Goal: Information Seeking & Learning: Check status

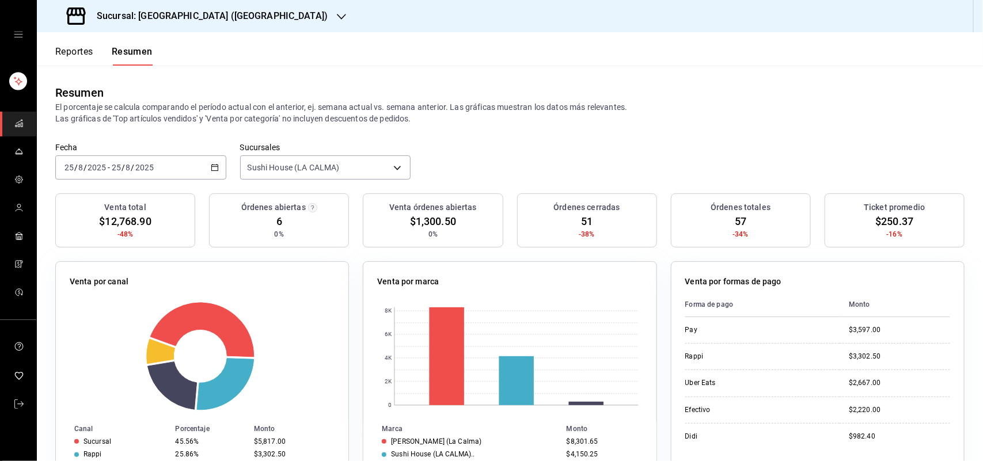
click at [82, 55] on button "Reportes" at bounding box center [74, 56] width 38 height 20
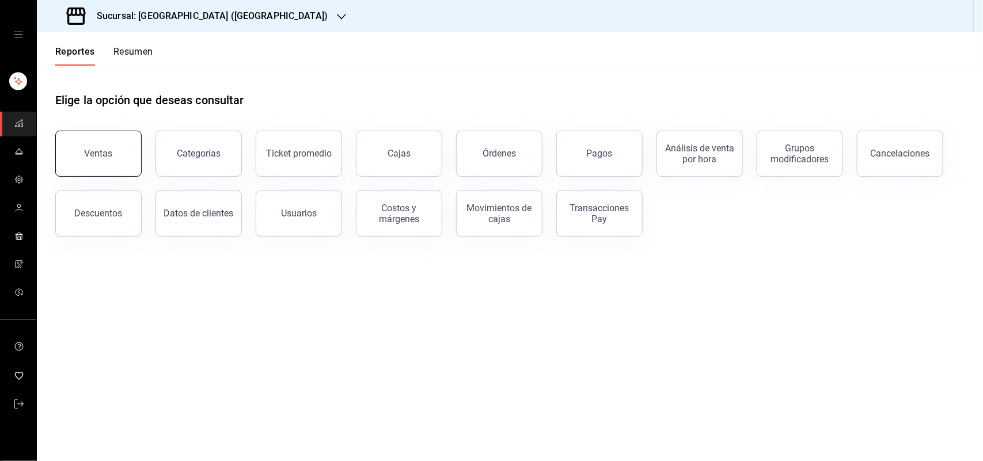
click at [117, 153] on button "Ventas" at bounding box center [98, 154] width 86 height 46
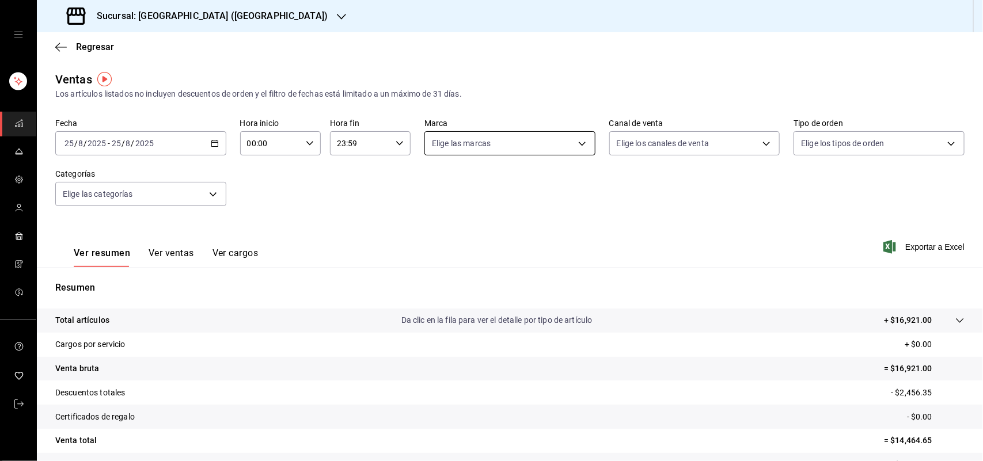
click at [574, 142] on body "Sucursal: Sushi House (LA CALMA) Regresar Ventas Los artículos listados no incl…" at bounding box center [491, 230] width 983 height 461
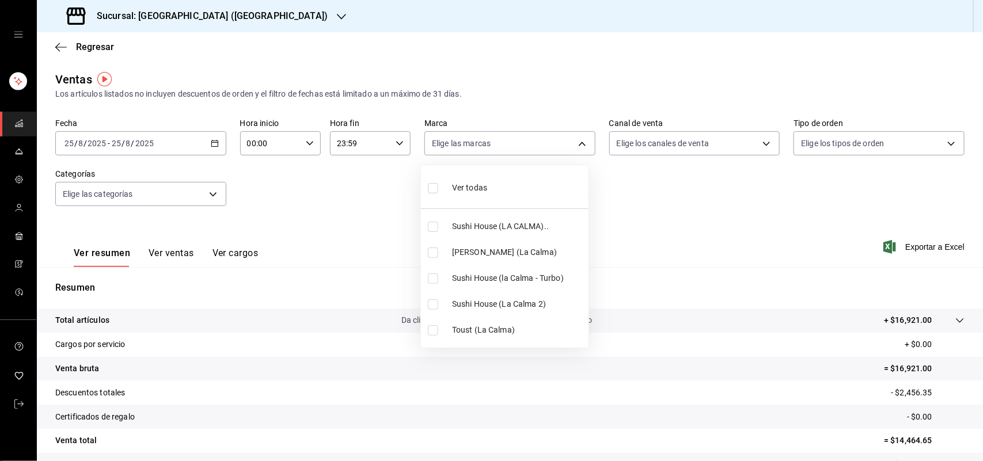
click at [434, 229] on input "checkbox" at bounding box center [433, 227] width 10 height 10
checkbox input "true"
type input "307f2552-bed5-4451-a1d4-9a3d8e6b1418"
click at [761, 140] on div at bounding box center [491, 230] width 983 height 461
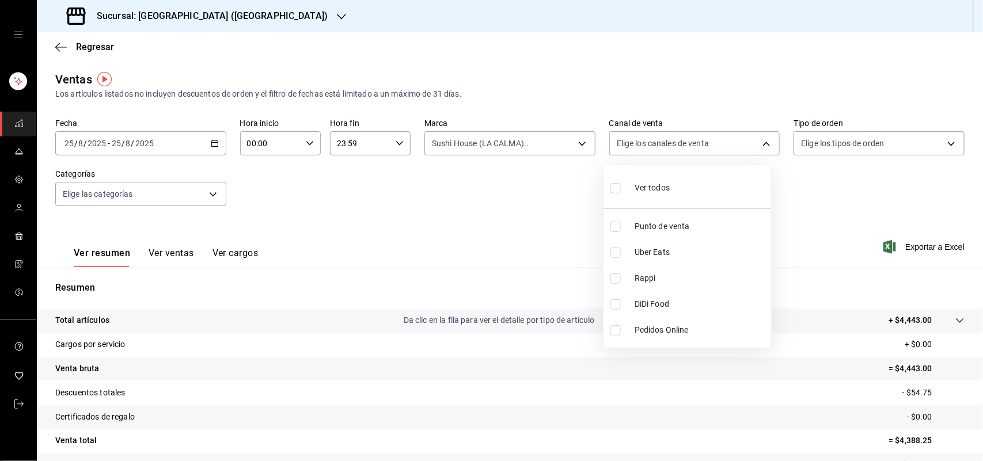
click at [761, 140] on body "Sucursal: Sushi House (LA CALMA) Regresar Ventas Los artículos listados no incl…" at bounding box center [491, 230] width 983 height 461
click at [620, 278] on input "checkbox" at bounding box center [615, 278] width 10 height 10
checkbox input "true"
type input "RAPPI"
click at [573, 139] on div at bounding box center [491, 230] width 983 height 461
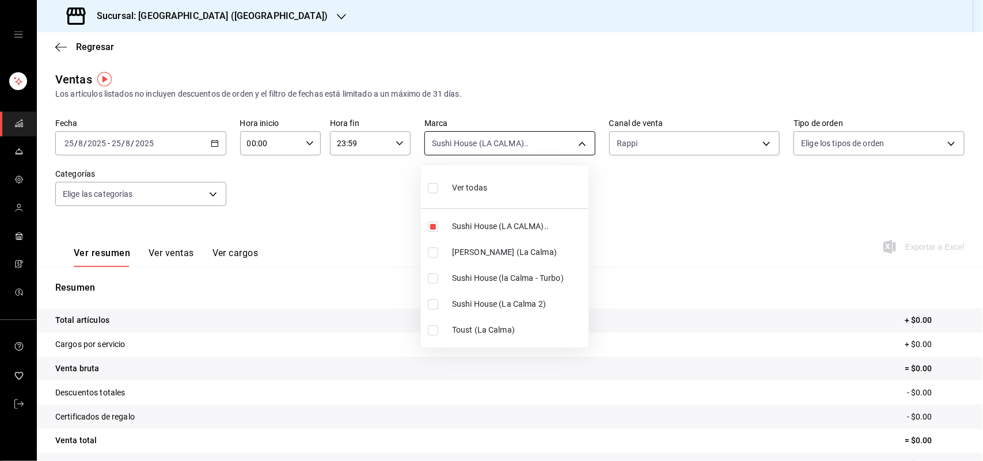
click at [572, 142] on body "Sucursal: Sushi House (LA CALMA) Regresar Ventas Los artículos listados no incl…" at bounding box center [491, 230] width 983 height 461
click at [430, 226] on input "checkbox" at bounding box center [433, 227] width 10 height 10
checkbox input "false"
click at [430, 278] on input "checkbox" at bounding box center [433, 278] width 10 height 10
checkbox input "true"
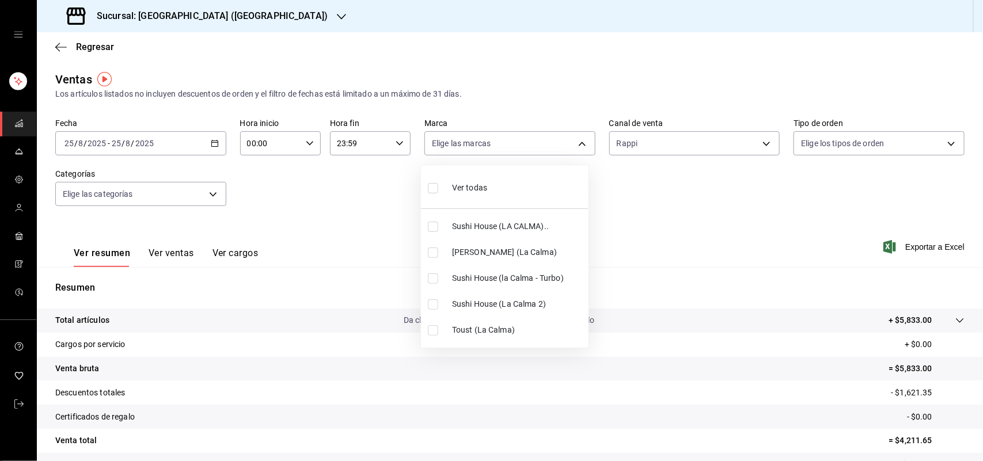
type input "8d0dddf4-cc55-4964-ab1c-2b5841a14462"
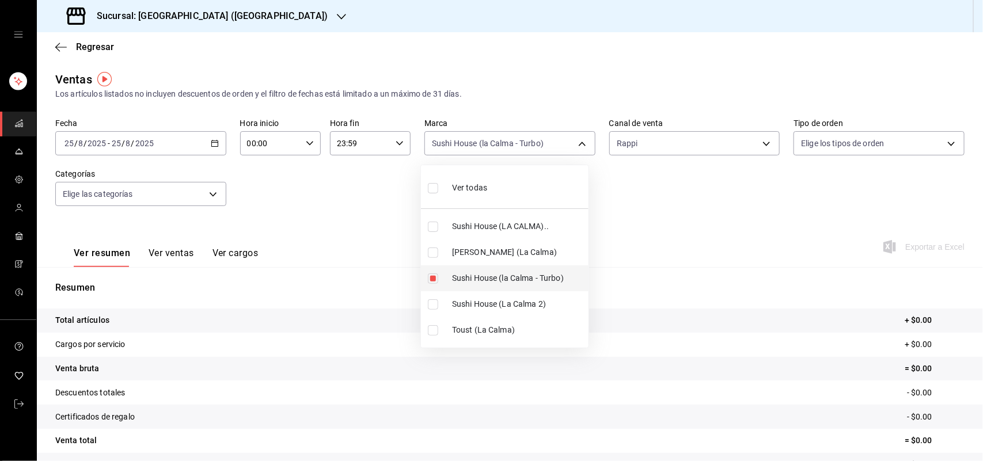
click at [430, 278] on input "checkbox" at bounding box center [433, 278] width 10 height 10
checkbox input "false"
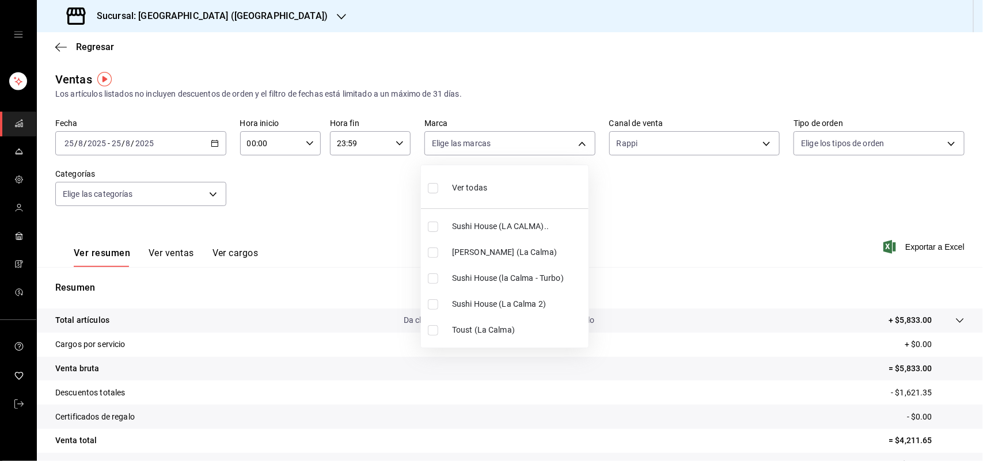
click at [439, 306] on label at bounding box center [435, 304] width 15 height 10
click at [438, 306] on input "checkbox" at bounding box center [433, 304] width 10 height 10
checkbox input "false"
click at [431, 307] on input "checkbox" at bounding box center [433, 304] width 10 height 10
checkbox input "true"
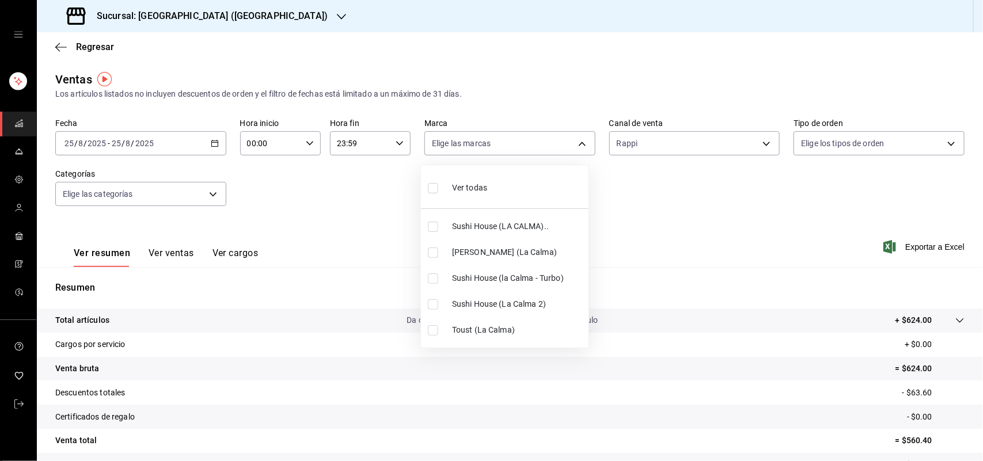
type input "370d3383-42ab-44c7-9136-c83d53f09056"
click at [431, 308] on input "checkbox" at bounding box center [433, 304] width 10 height 10
checkbox input "false"
drag, startPoint x: 433, startPoint y: 222, endPoint x: 441, endPoint y: 229, distance: 10.3
click at [434, 222] on input "checkbox" at bounding box center [433, 227] width 10 height 10
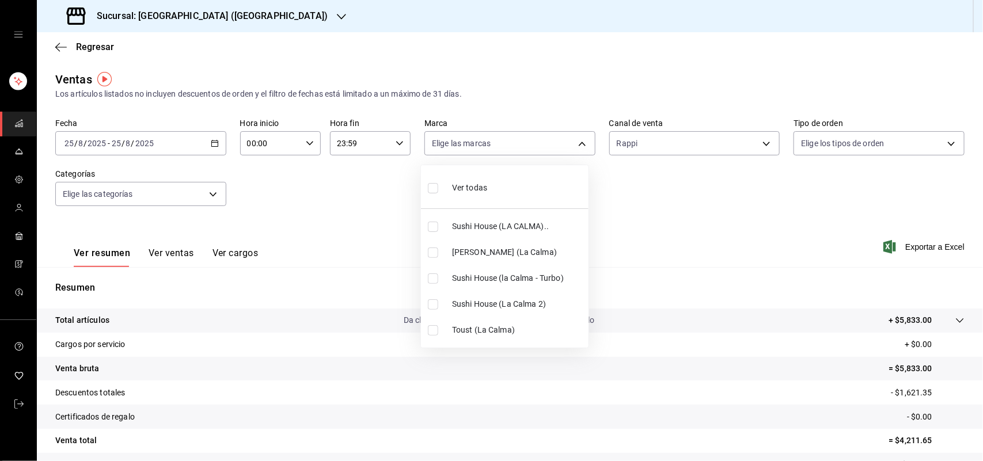
checkbox input "true"
type input "307f2552-bed5-4451-a1d4-9a3d8e6b1418"
click at [761, 142] on div at bounding box center [491, 230] width 983 height 461
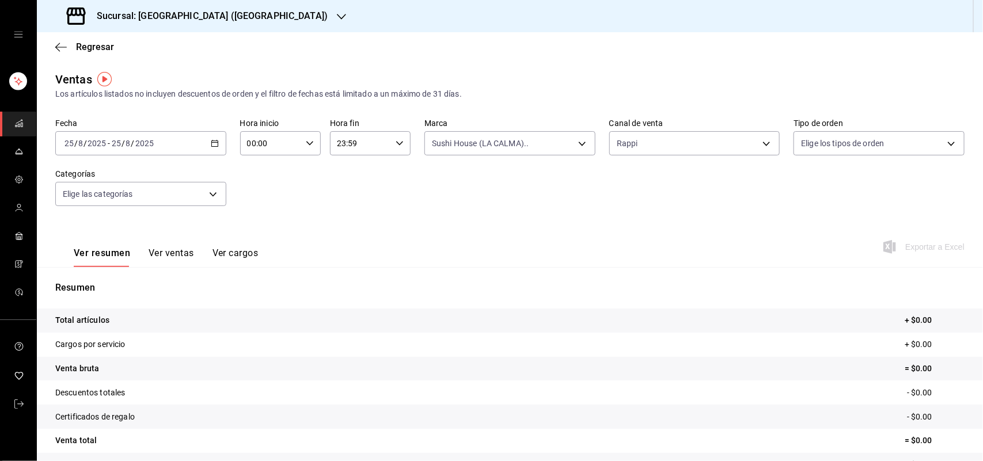
click at [761, 142] on div "Ver todas Sushi House (LA CALMA).. Genki Poke (La Calma) Sushi House (la Calma …" at bounding box center [491, 230] width 983 height 461
click at [761, 142] on body "Sucursal: Sushi House (LA CALMA) Regresar Ventas Los artículos listados no incl…" at bounding box center [491, 230] width 983 height 461
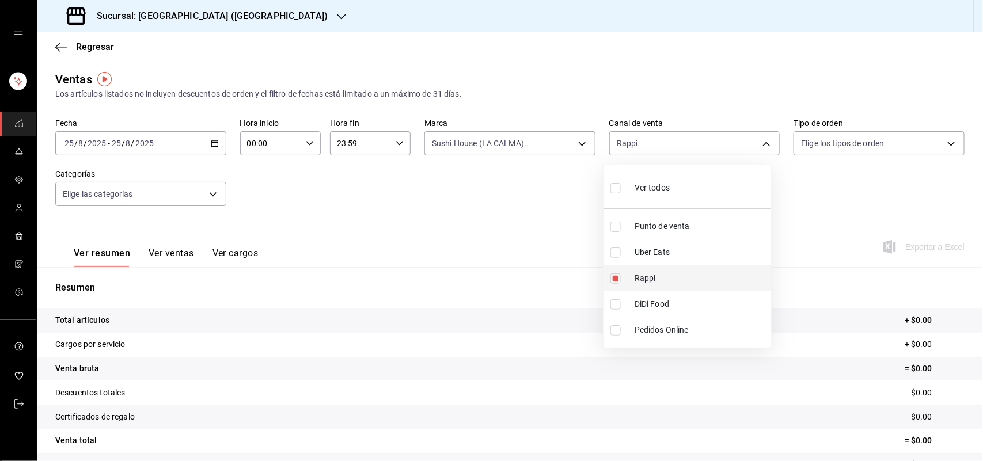
click at [617, 281] on input "checkbox" at bounding box center [615, 278] width 10 height 10
checkbox input "false"
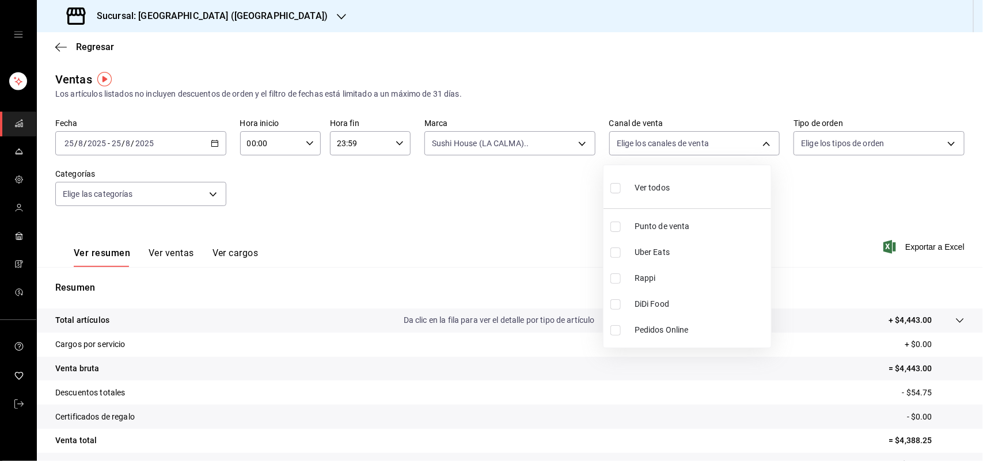
click at [616, 303] on input "checkbox" at bounding box center [615, 304] width 10 height 10
checkbox input "true"
type input "DIDI_FOOD"
click at [614, 304] on input "checkbox" at bounding box center [615, 304] width 10 height 10
checkbox input "false"
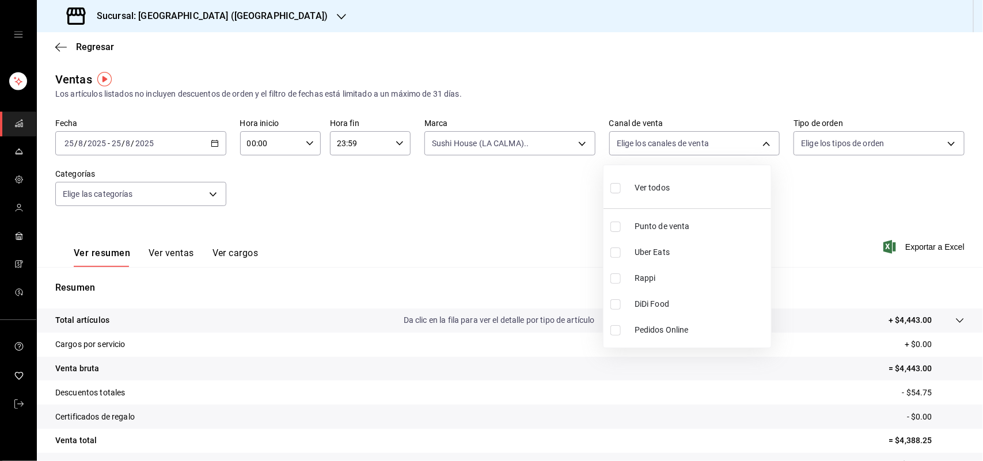
click at [616, 252] on input "checkbox" at bounding box center [615, 253] width 10 height 10
checkbox input "true"
type input "UBER_EATS"
click at [616, 252] on input "checkbox" at bounding box center [615, 253] width 10 height 10
checkbox input "false"
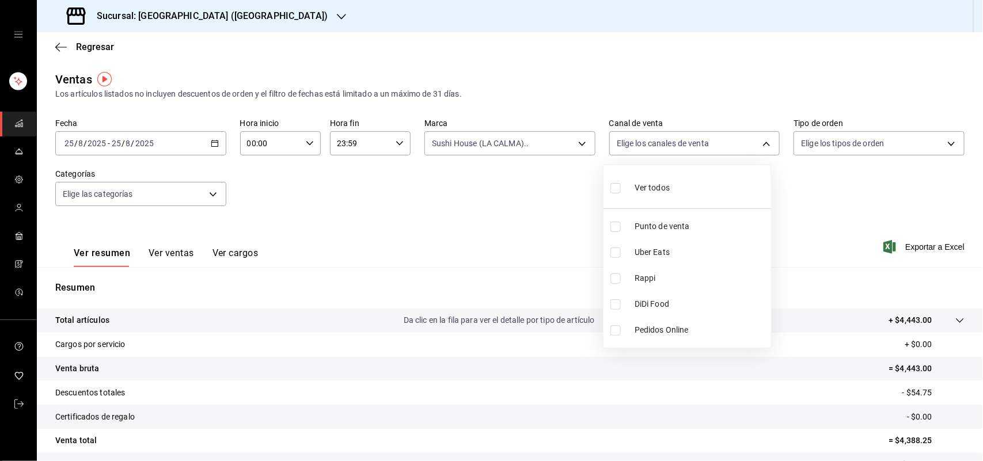
click at [574, 140] on div at bounding box center [491, 230] width 983 height 461
click at [572, 141] on div "Ver todos Punto de venta Uber Eats Rappi DiDi Food Pedidos Online" at bounding box center [491, 230] width 983 height 461
click at [572, 141] on body "Sucursal: Sushi House (LA CALMA) Regresar Ventas Los artículos listados no incl…" at bounding box center [491, 230] width 983 height 461
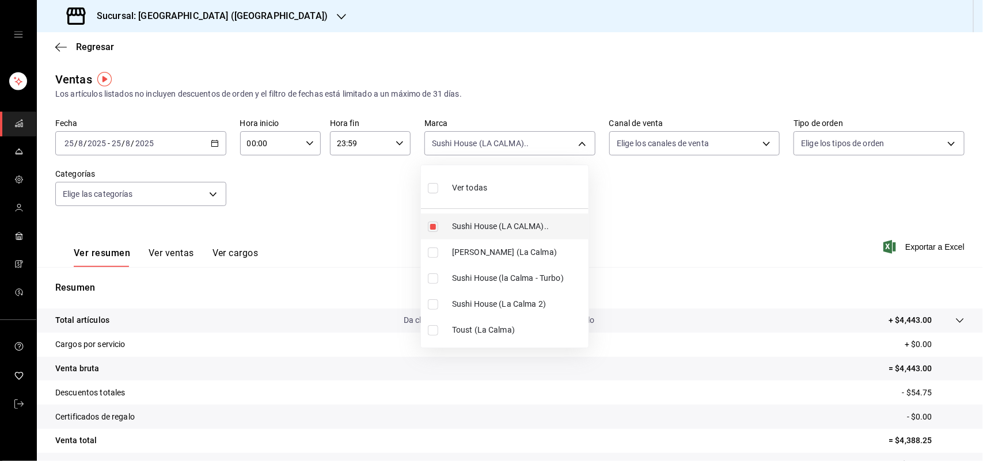
click at [432, 233] on li "Sushi House (LA CALMA).." at bounding box center [505, 227] width 168 height 26
checkbox input "false"
click at [432, 251] on input "checkbox" at bounding box center [433, 253] width 10 height 10
checkbox input "true"
type input "ad5c7ce8-09c3-4353-8fa5-0bd3f2c3ed7d"
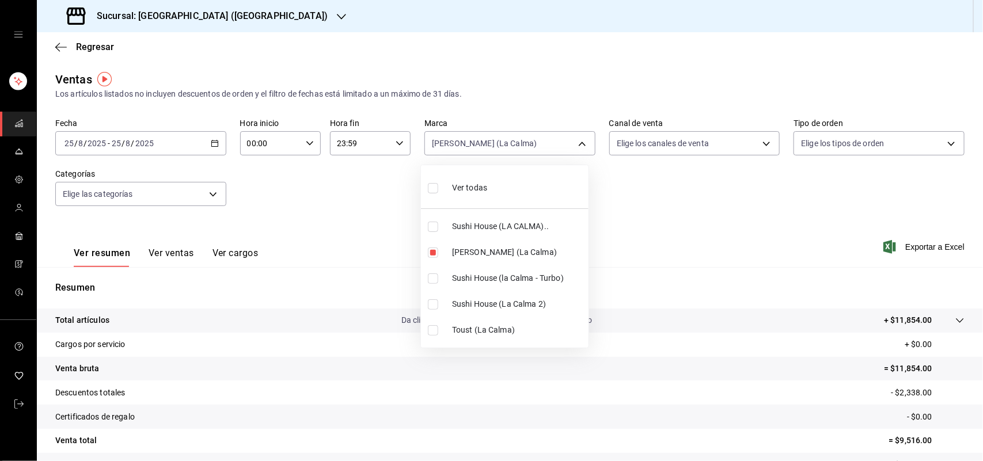
click at [757, 141] on div at bounding box center [491, 230] width 983 height 461
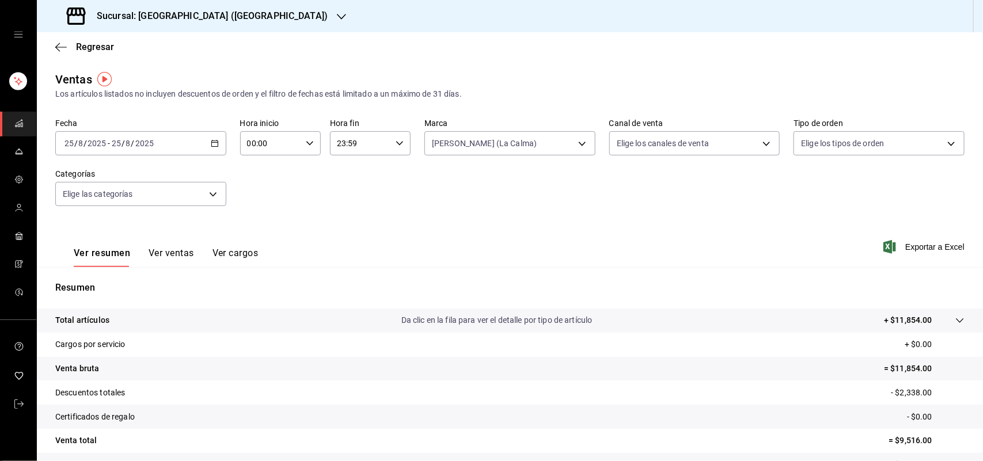
click at [757, 141] on div "Ver todas Sushi House (LA CALMA).. Genki Poke (La Calma) Sushi House (la Calma …" at bounding box center [491, 230] width 983 height 461
click at [759, 137] on body "Sucursal: Sushi House (LA CALMA) Regresar Ventas Los artículos listados no incl…" at bounding box center [491, 230] width 983 height 461
click at [618, 278] on input "checkbox" at bounding box center [615, 278] width 10 height 10
checkbox input "true"
type input "RAPPI"
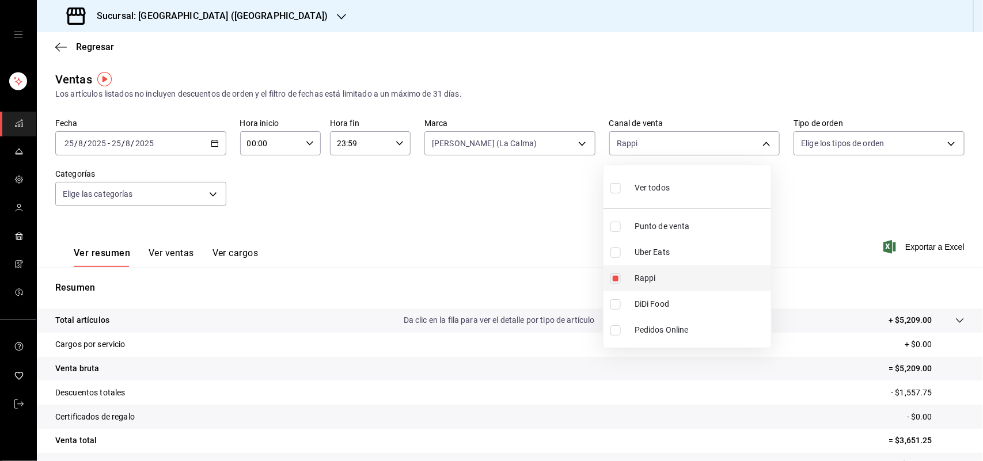
click at [614, 275] on input "checkbox" at bounding box center [615, 278] width 10 height 10
checkbox input "false"
click at [615, 251] on input "checkbox" at bounding box center [615, 253] width 10 height 10
checkbox input "true"
type input "UBER_EATS"
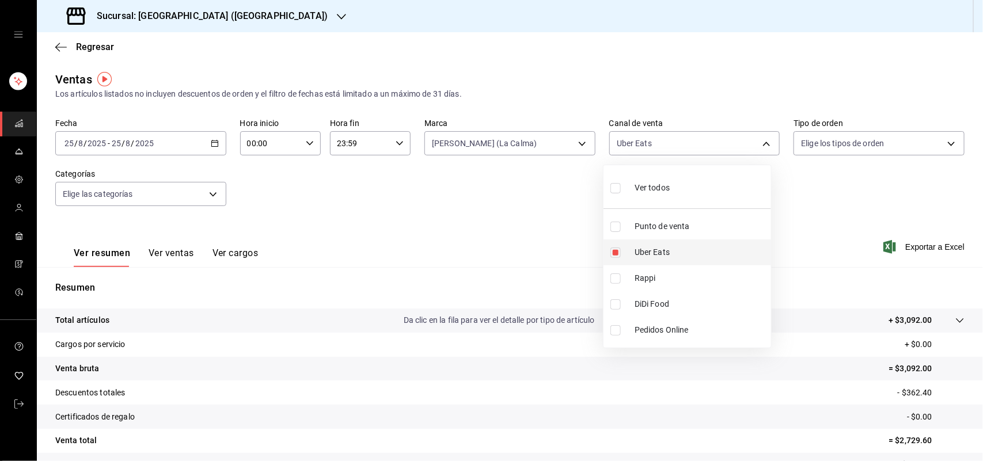
click at [616, 251] on input "checkbox" at bounding box center [615, 253] width 10 height 10
checkbox input "false"
click at [620, 303] on input "checkbox" at bounding box center [615, 304] width 10 height 10
checkbox input "true"
type input "DIDI_FOOD"
